Goal: Task Accomplishment & Management: Manage account settings

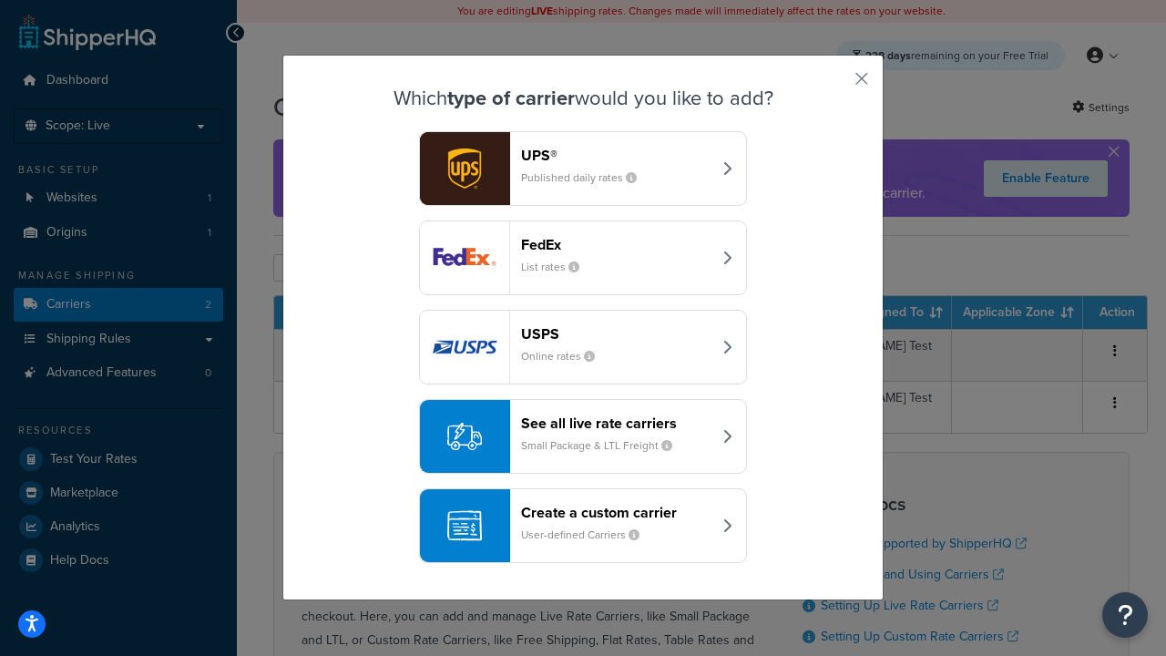
click at [616, 244] on header "FedEx" at bounding box center [616, 244] width 190 height 17
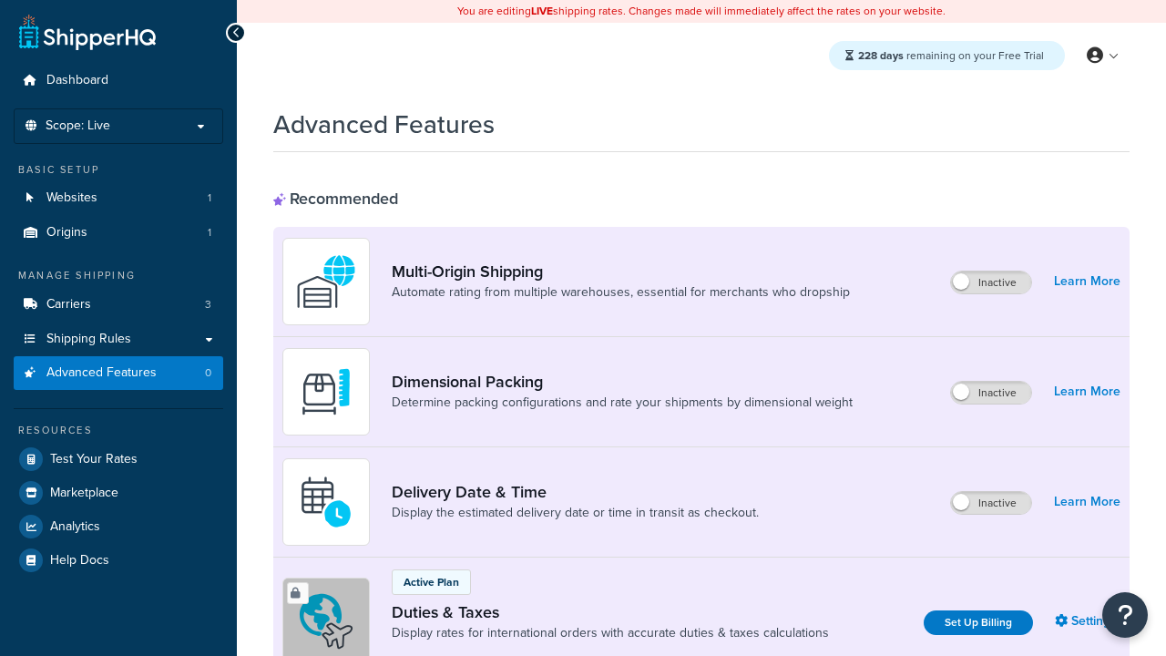
scroll to position [590, 0]
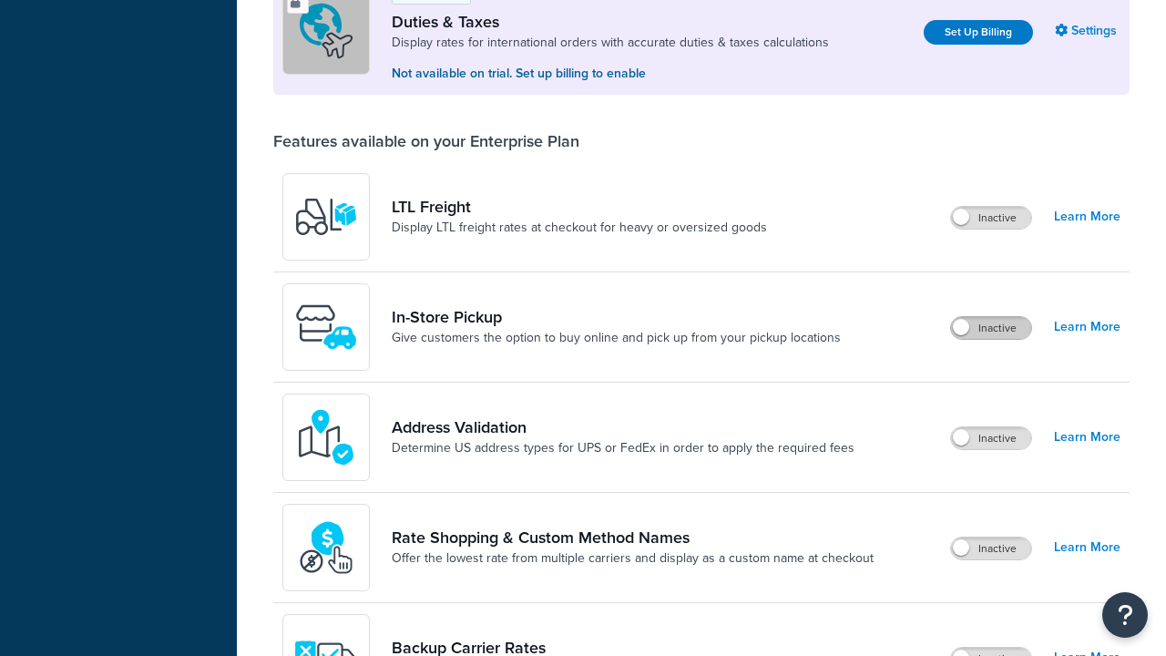
click at [991, 328] on label "Inactive" at bounding box center [991, 328] width 80 height 22
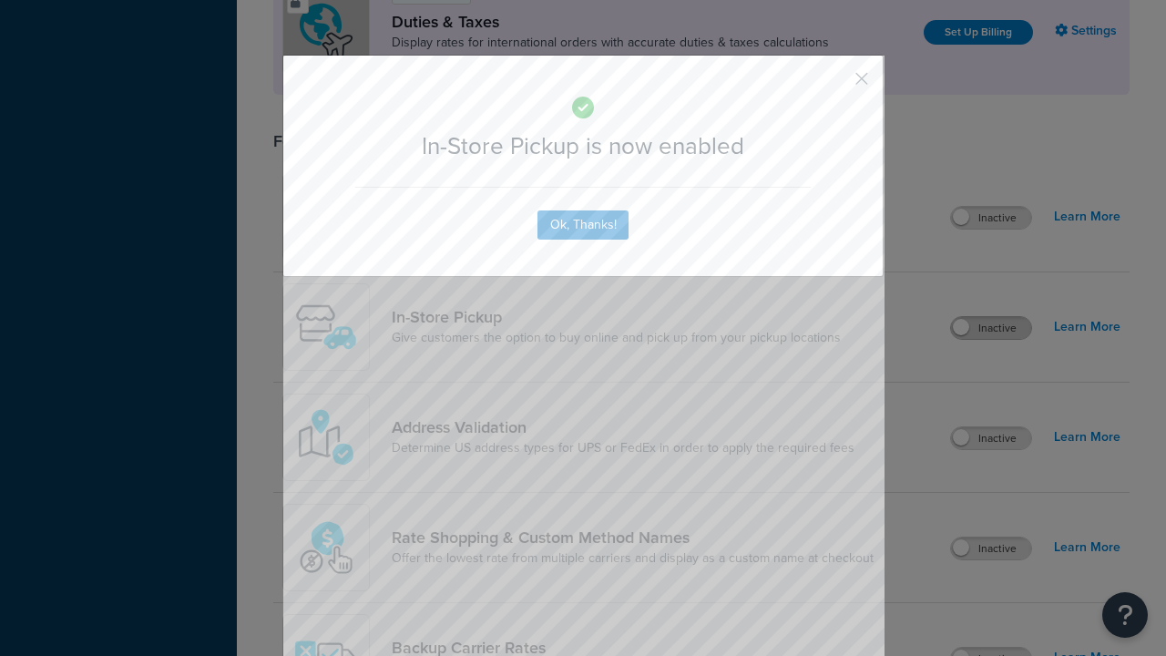
scroll to position [0, 0]
click at [835, 85] on button "button" at bounding box center [835, 85] width 5 height 5
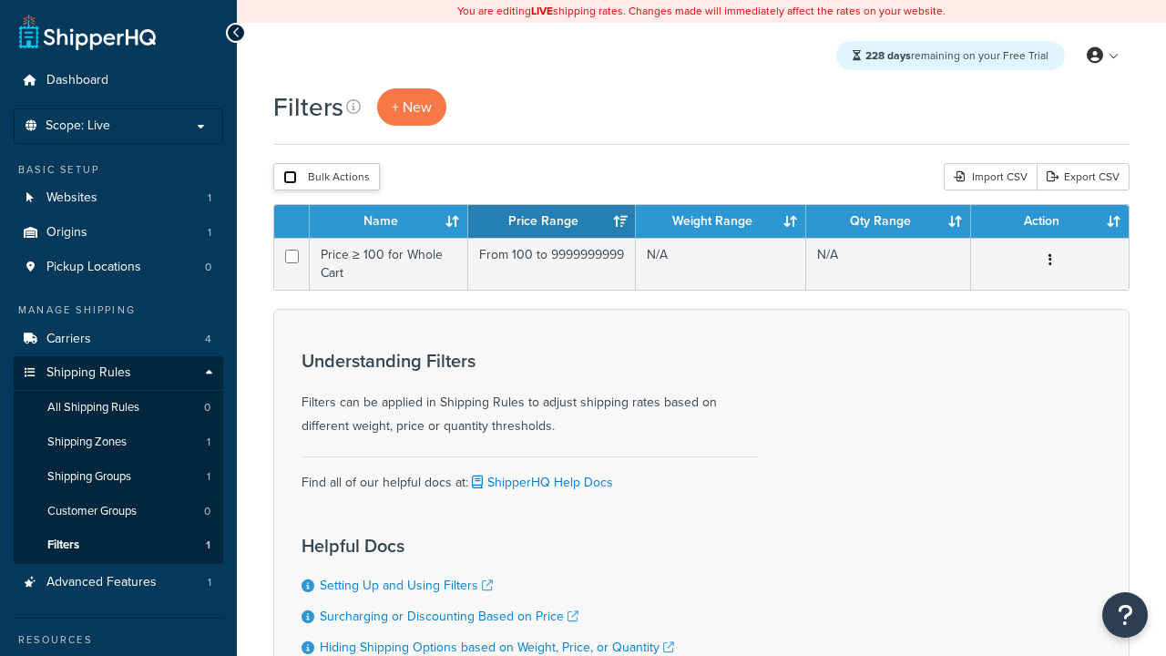
click at [290, 178] on input "checkbox" at bounding box center [290, 177] width 14 height 14
checkbox input "true"
click at [0, 0] on button "Delete" at bounding box center [0, 0] width 0 height 0
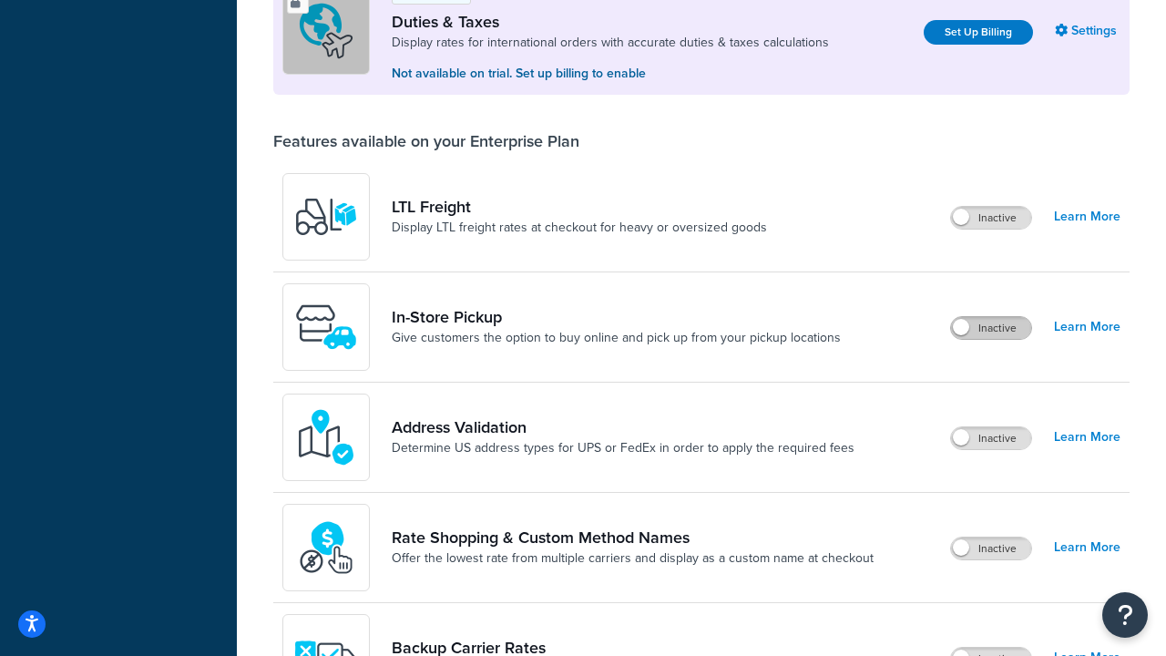
scroll to position [556, 0]
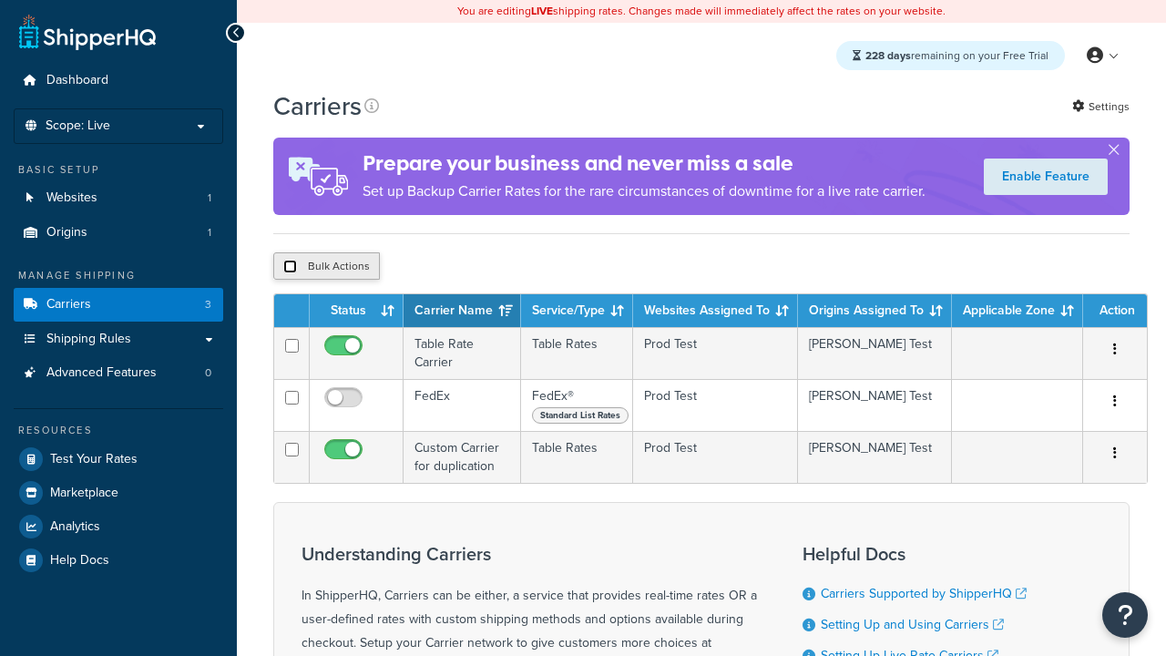
click at [290, 269] on input "checkbox" at bounding box center [290, 267] width 14 height 14
checkbox input "true"
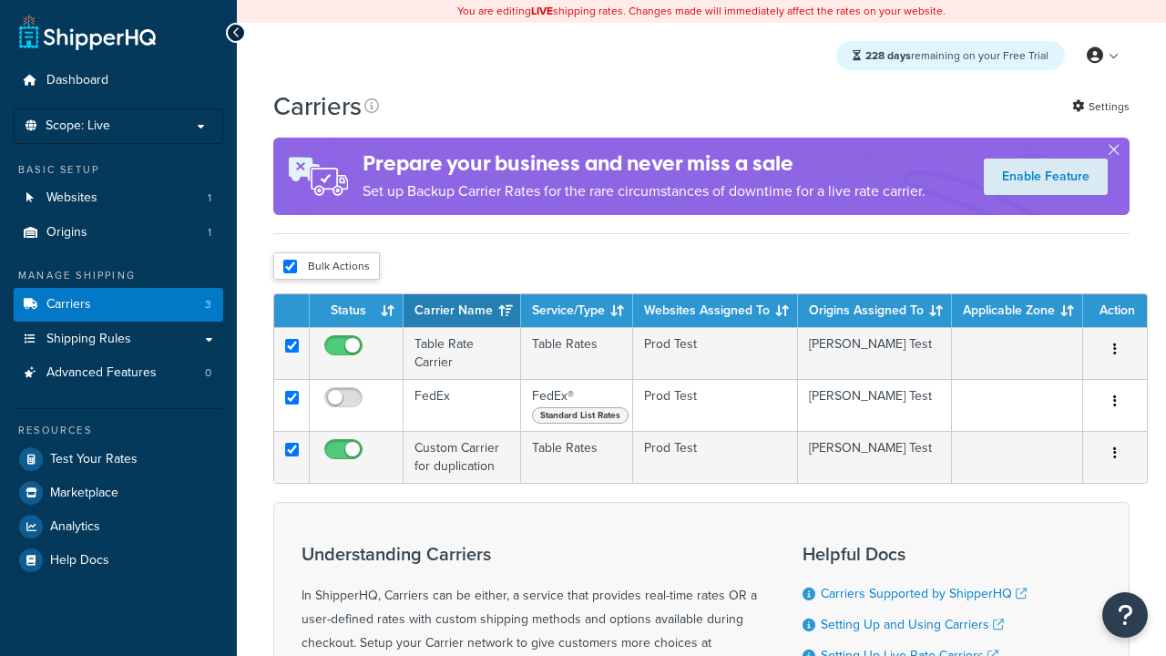
click at [0, 0] on button "Delete" at bounding box center [0, 0] width 0 height 0
